Goal: Task Accomplishment & Management: Manage account settings

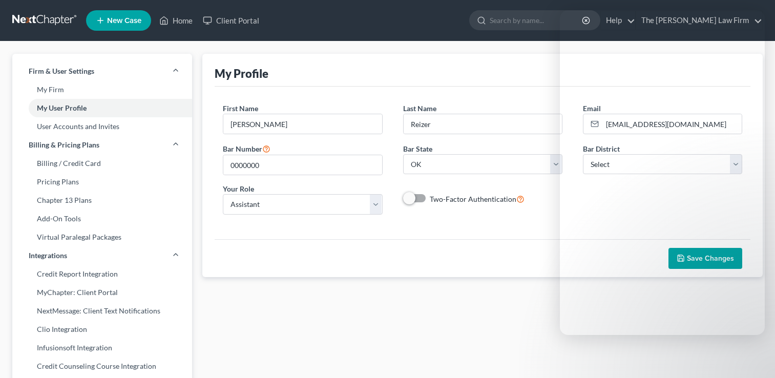
select select "37"
select select "assistant"
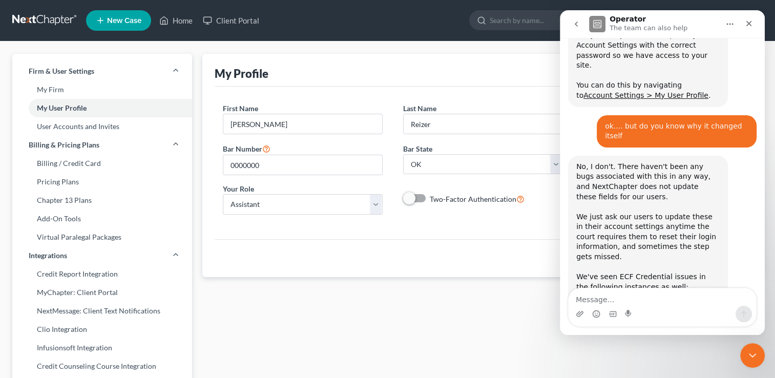
scroll to position [703, 0]
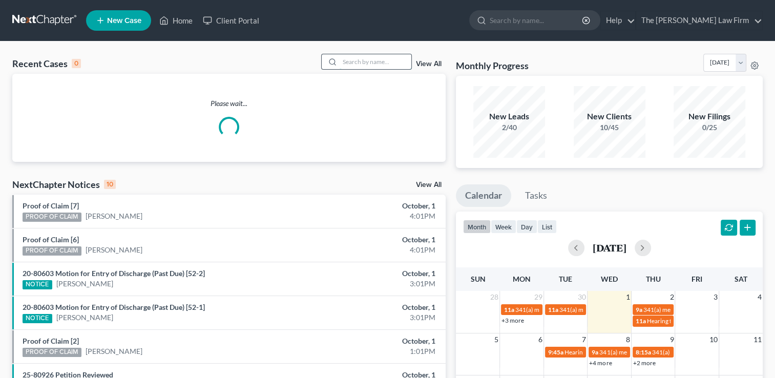
click at [363, 64] on input "search" at bounding box center [376, 61] width 72 height 15
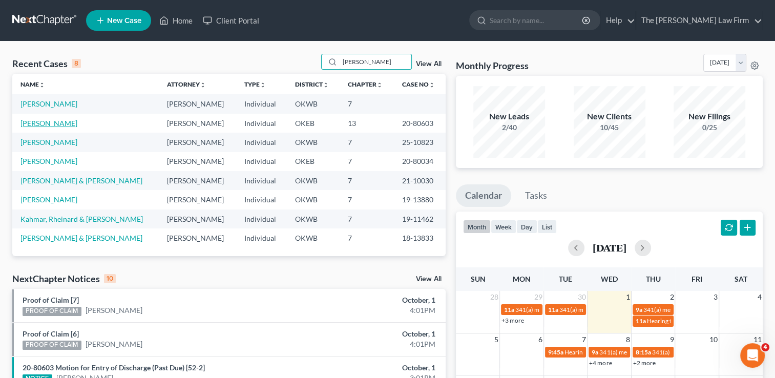
type input "[PERSON_NAME]"
click at [48, 125] on link "[PERSON_NAME]" at bounding box center [49, 123] width 57 height 9
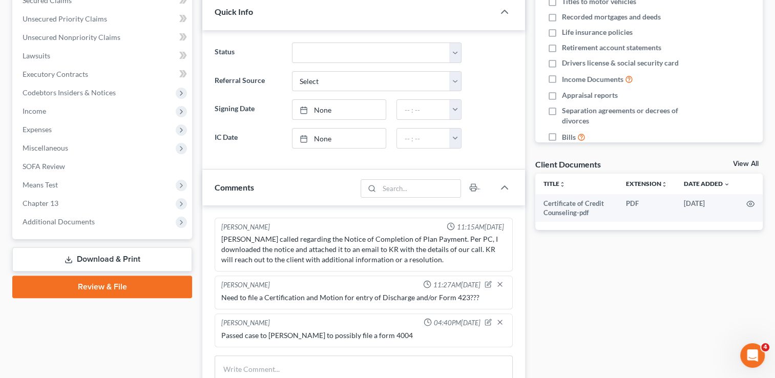
scroll to position [224, 0]
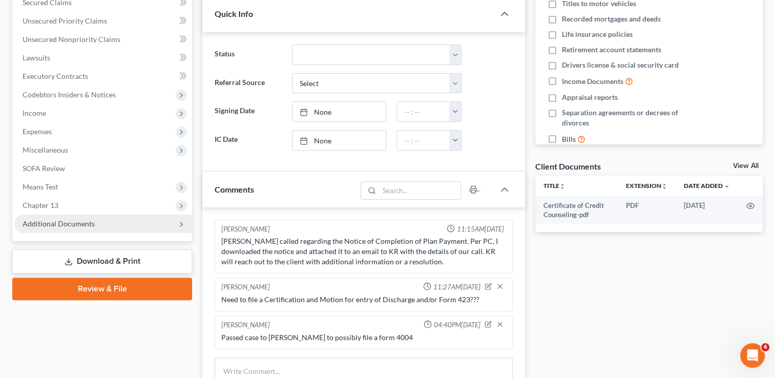
click at [74, 227] on span "Additional Documents" at bounding box center [59, 223] width 72 height 9
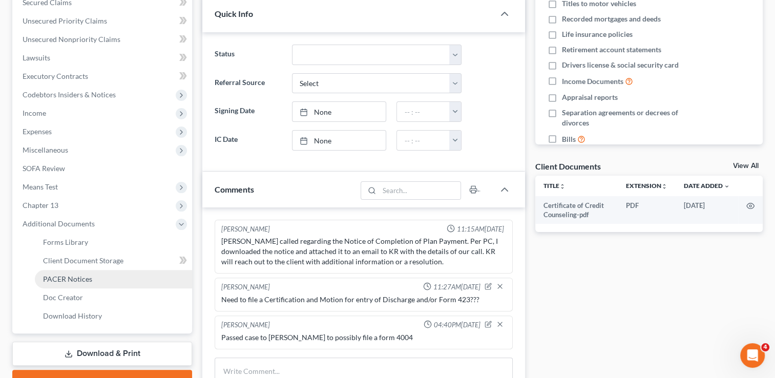
click at [82, 279] on span "PACER Notices" at bounding box center [67, 279] width 49 height 9
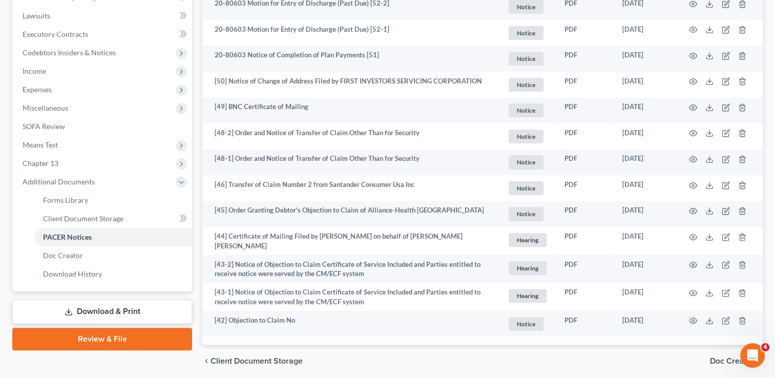
scroll to position [301, 0]
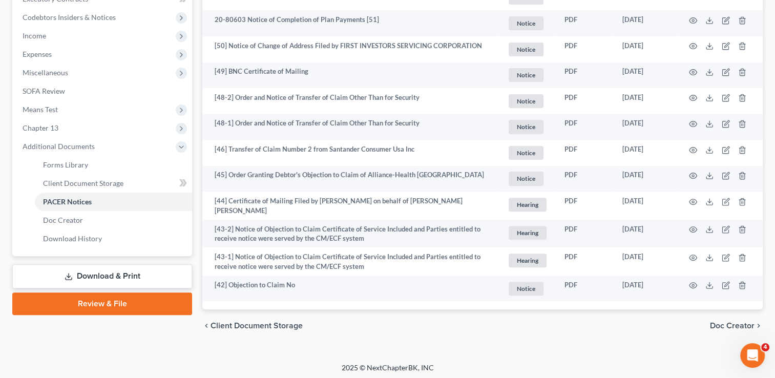
click at [248, 327] on span "Client Document Storage" at bounding box center [257, 326] width 92 height 8
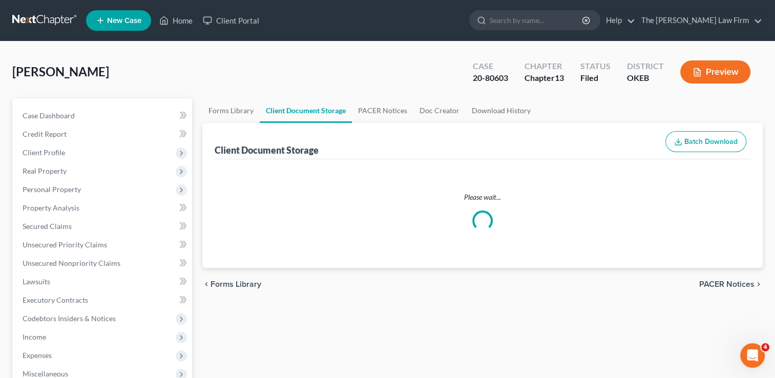
select select "0"
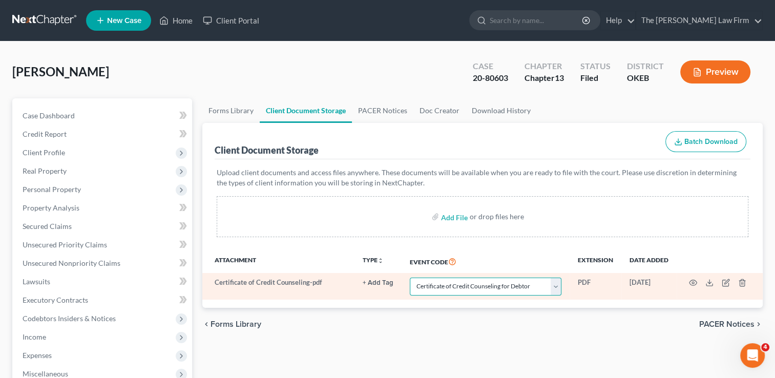
click at [560, 284] on select "Select Event Certificate of Credit Counseling for Debtor Certificate of Credit …" at bounding box center [486, 287] width 152 height 18
click at [410, 278] on select "Select Event Certificate of Credit Counseling for Debtor Certificate of Credit …" at bounding box center [486, 287] width 152 height 18
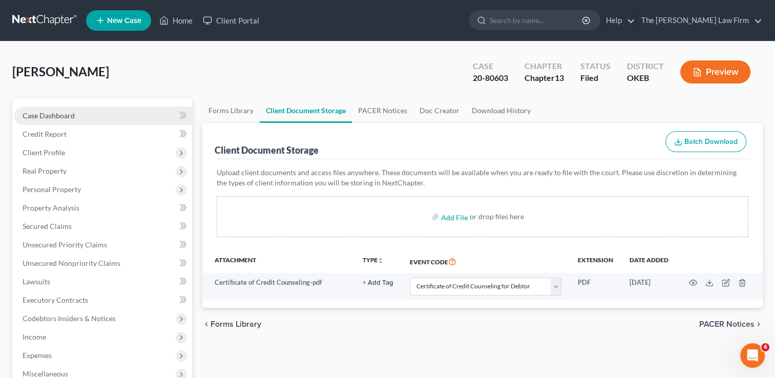
click at [68, 120] on link "Case Dashboard" at bounding box center [103, 116] width 178 height 18
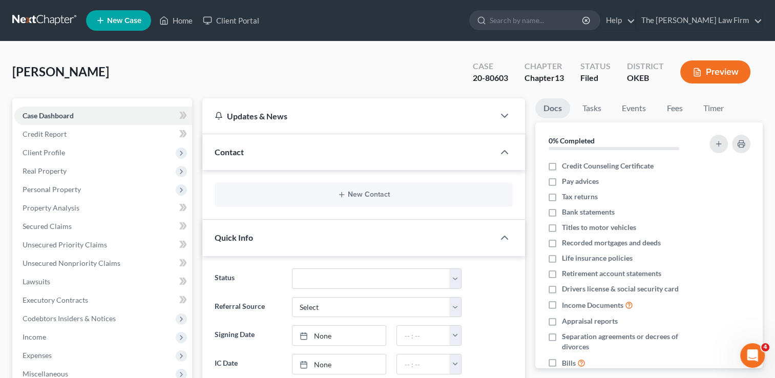
click at [346, 118] on div "Updates & News" at bounding box center [349, 116] width 268 height 11
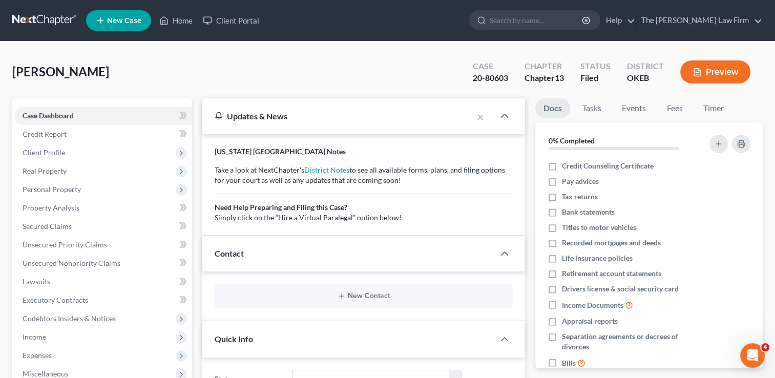
click at [298, 253] on div "Contact" at bounding box center [348, 253] width 292 height 35
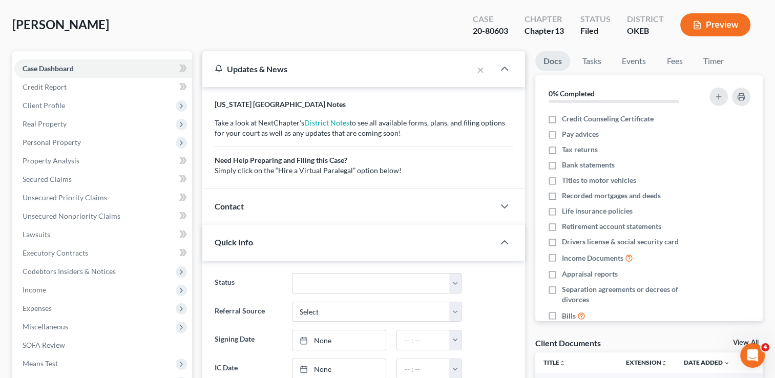
scroll to position [57, 0]
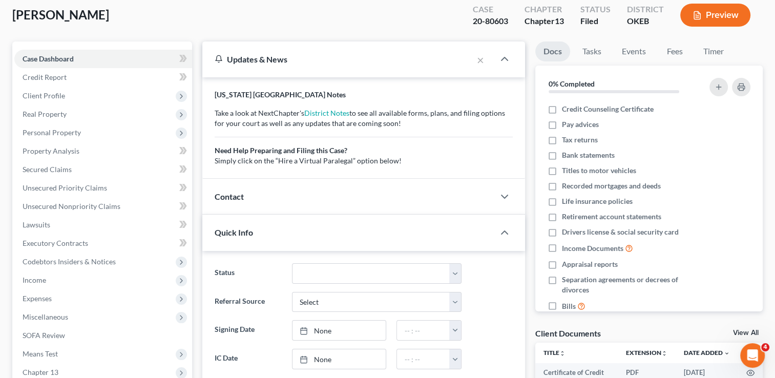
click at [265, 199] on div "Contact" at bounding box center [348, 196] width 292 height 35
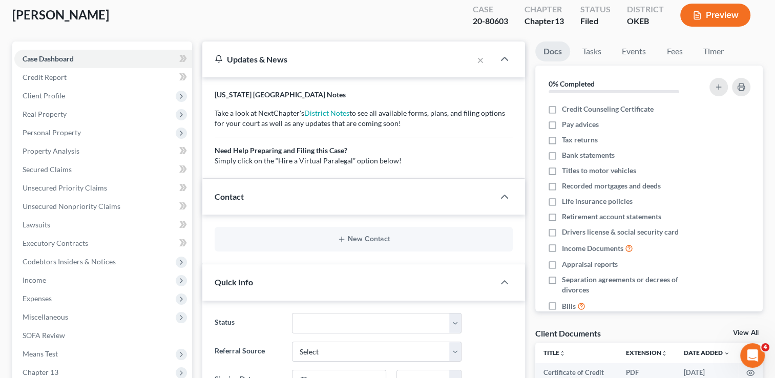
click at [266, 280] on div "Quick Info" at bounding box center [348, 281] width 292 height 35
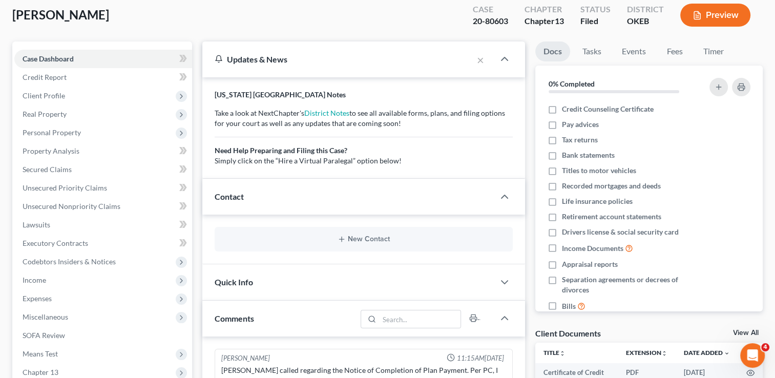
click at [266, 280] on div "Quick Info" at bounding box center [348, 281] width 292 height 35
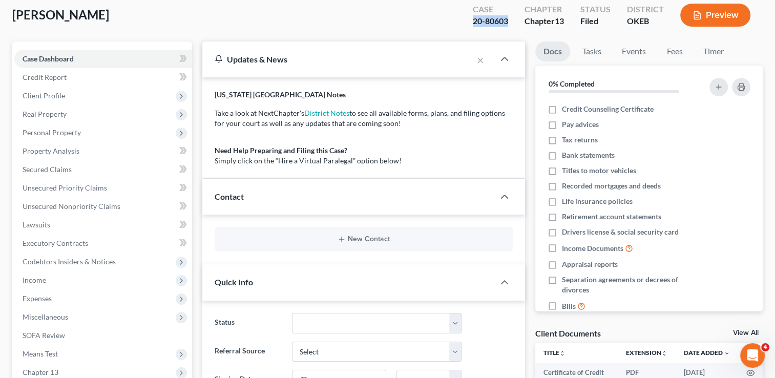
drag, startPoint x: 471, startPoint y: 19, endPoint x: 512, endPoint y: 22, distance: 41.1
click at [512, 22] on div "Case 20-80603" at bounding box center [491, 16] width 52 height 30
copy div "20-80603"
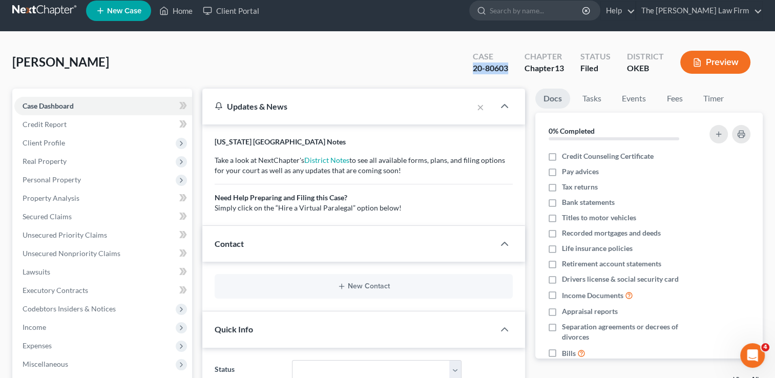
scroll to position [0, 0]
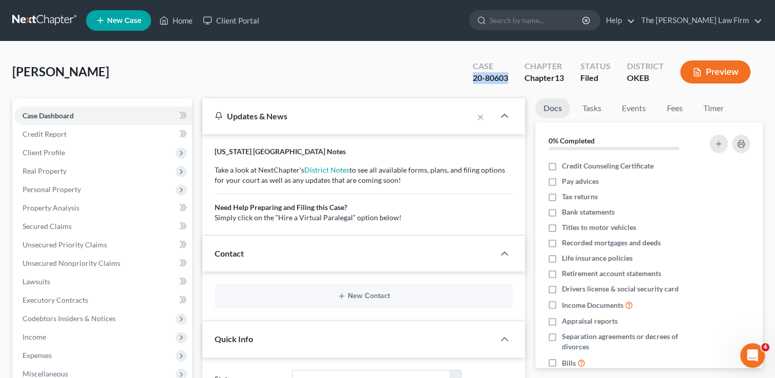
click at [38, 21] on link at bounding box center [45, 20] width 66 height 18
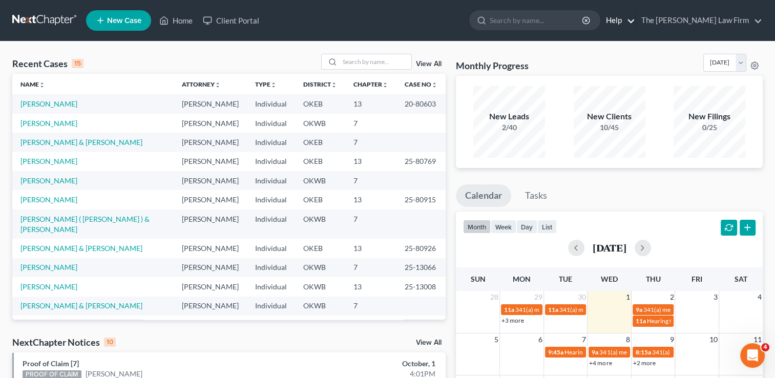
click at [636, 21] on link "Help" at bounding box center [618, 20] width 34 height 18
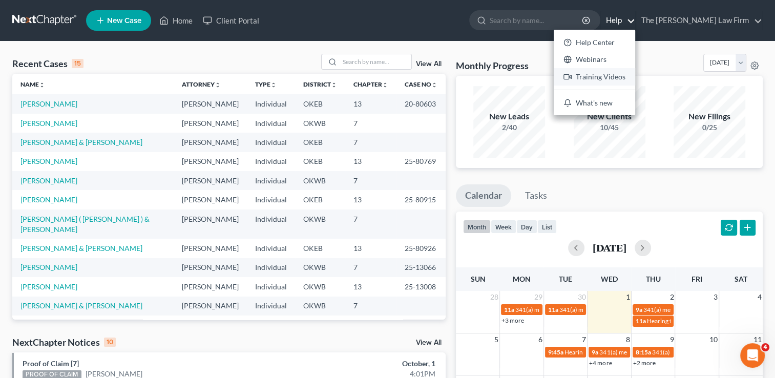
click at [629, 77] on link "Training Videos" at bounding box center [594, 76] width 81 height 17
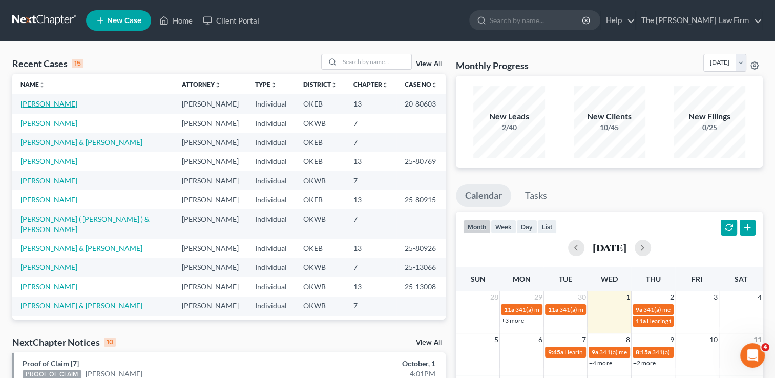
click at [45, 106] on link "[PERSON_NAME]" at bounding box center [49, 103] width 57 height 9
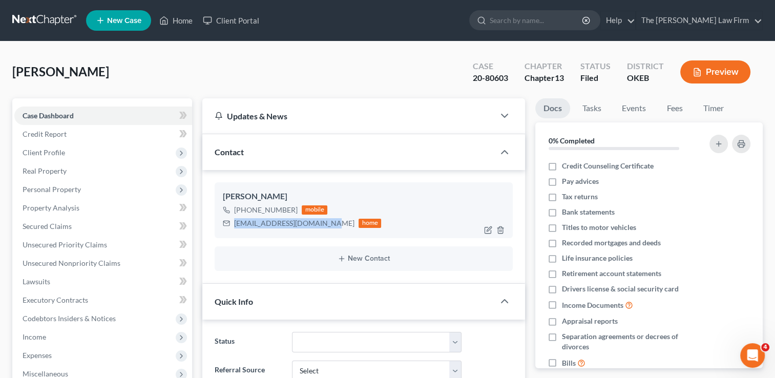
drag, startPoint x: 235, startPoint y: 223, endPoint x: 326, endPoint y: 228, distance: 91.3
click at [326, 228] on div "Kristigeorge107@yahoo.com home" at bounding box center [302, 223] width 158 height 13
copy div "Kristigeorge107@yahoo.com"
drag, startPoint x: 475, startPoint y: 77, endPoint x: 495, endPoint y: 78, distance: 20.0
click at [495, 78] on div "20-80603" at bounding box center [490, 78] width 35 height 12
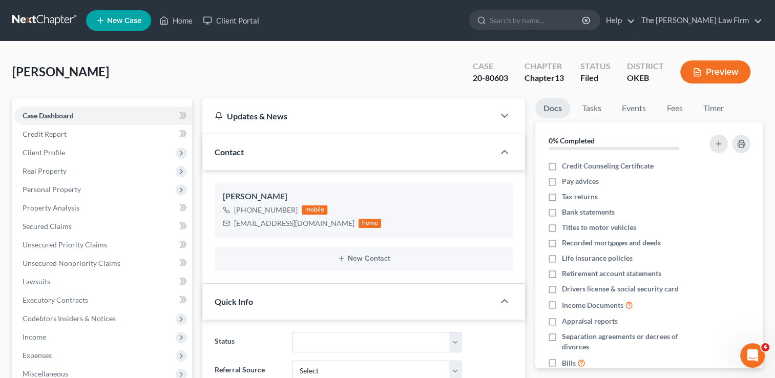
drag, startPoint x: 495, startPoint y: 78, endPoint x: 447, endPoint y: 54, distance: 53.4
click at [447, 54] on div "George, Kristi Upgraded Case 20-80603 Chapter Chapter 13 Status Filed District …" at bounding box center [387, 76] width 751 height 45
drag, startPoint x: 447, startPoint y: 54, endPoint x: 442, endPoint y: 75, distance: 21.1
click at [442, 75] on div "George, Kristi Upgraded Case 20-80603 Chapter Chapter 13 Status Filed District …" at bounding box center [387, 76] width 751 height 45
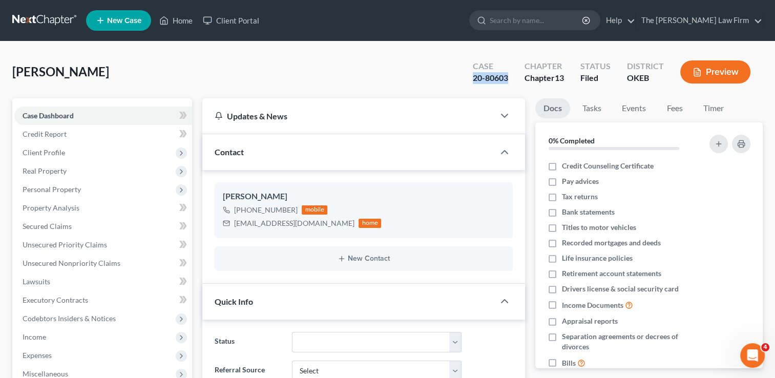
drag, startPoint x: 469, startPoint y: 79, endPoint x: 511, endPoint y: 81, distance: 42.1
click at [511, 81] on div "Case 20-80603" at bounding box center [491, 73] width 52 height 30
copy div "20-80603"
click at [349, 80] on div "George, Kristi Upgraded Case 20-80603 Chapter Chapter 13 Status Filed District …" at bounding box center [387, 76] width 751 height 45
click at [636, 22] on link "Help" at bounding box center [618, 20] width 34 height 18
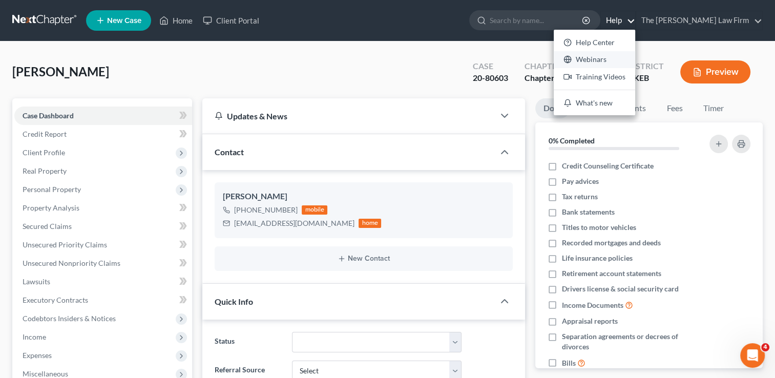
click at [631, 62] on link "Webinars" at bounding box center [594, 59] width 81 height 17
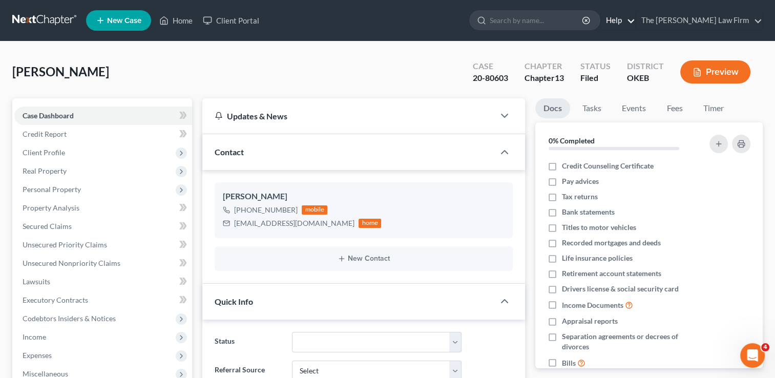
click at [636, 19] on link "Help" at bounding box center [618, 20] width 34 height 18
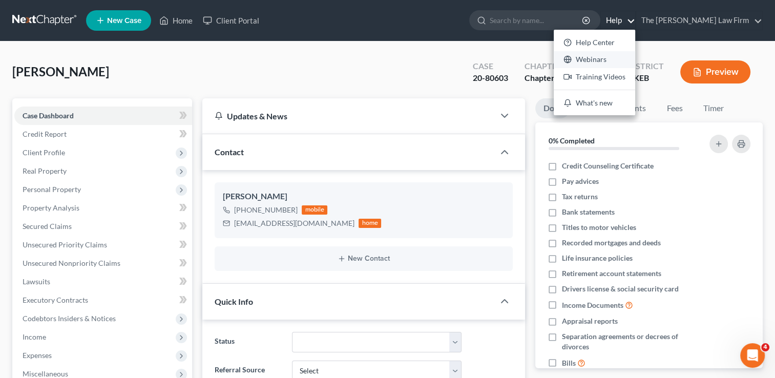
click at [621, 61] on link "Webinars" at bounding box center [594, 59] width 81 height 17
